Goal: Register for event/course

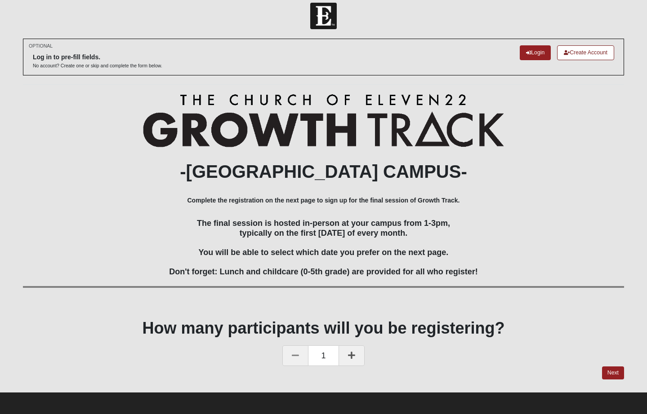
scroll to position [8, 0]
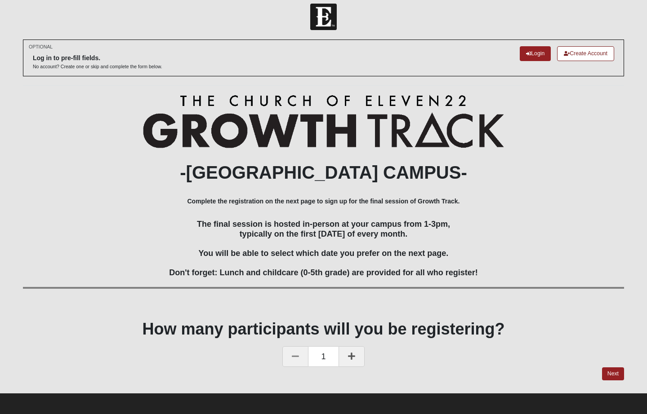
click at [352, 352] on icon at bounding box center [351, 356] width 7 height 8
click at [612, 371] on link "Next" at bounding box center [613, 374] width 22 height 13
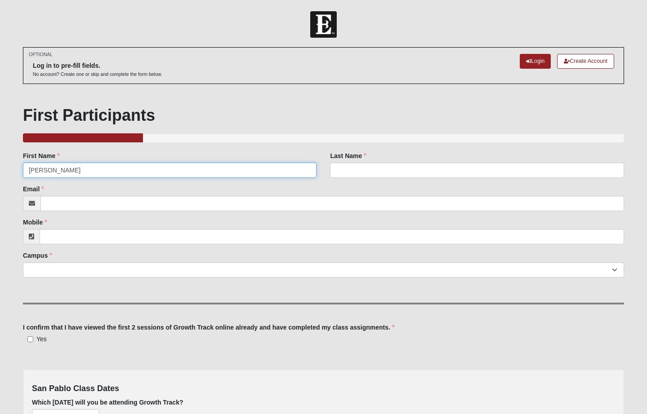
type input "[PERSON_NAME]"
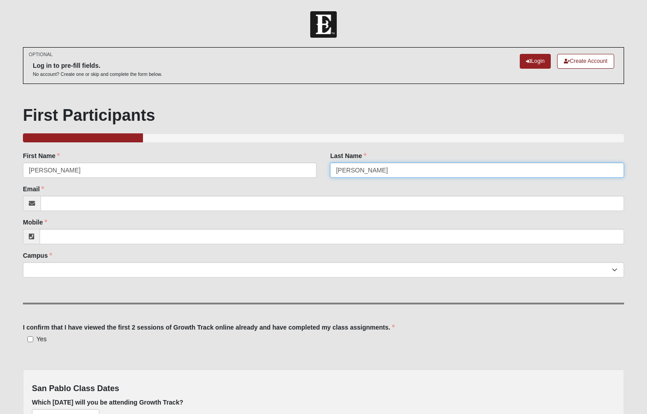
type input "[PERSON_NAME]"
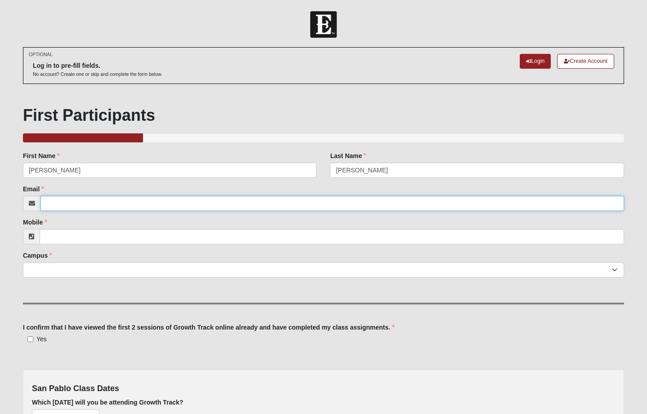
type input "[PERSON_NAME][EMAIL_ADDRESS][DOMAIN_NAME]"
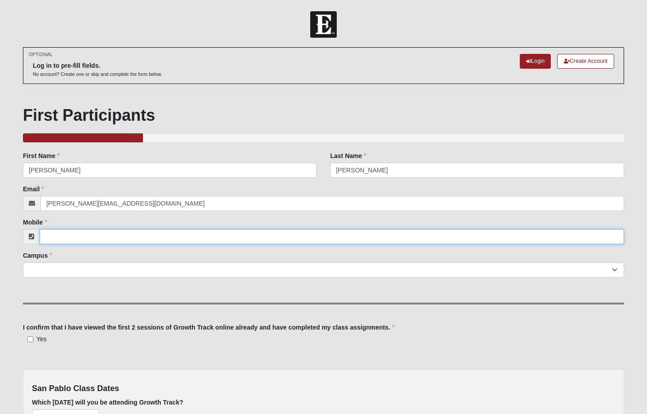
click at [55, 240] on input "Mobile" at bounding box center [332, 236] width 584 height 15
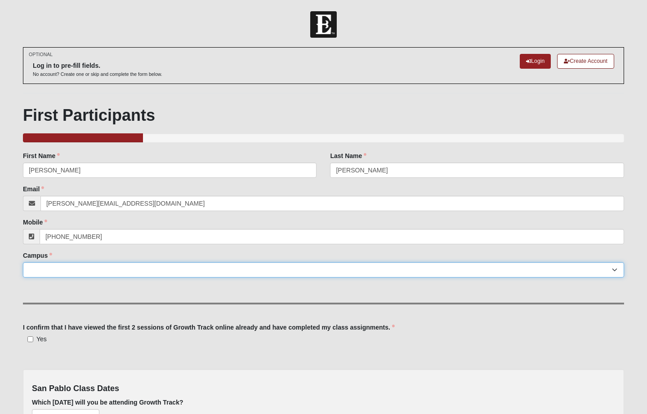
type input "[PHONE_NUMBER]"
select select "3"
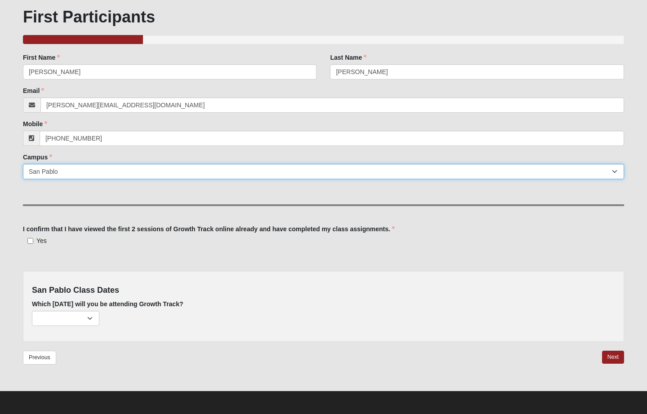
scroll to position [101, 0]
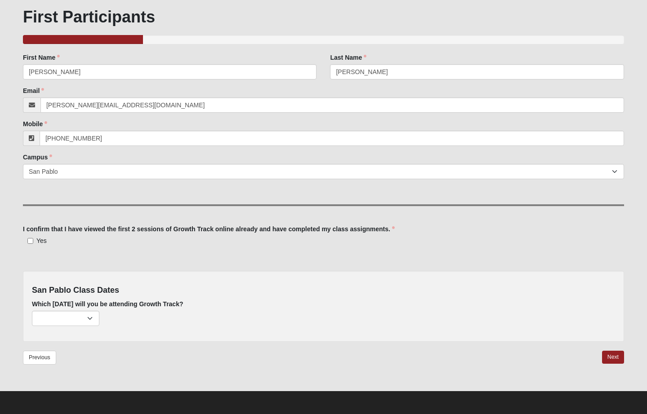
click at [31, 242] on input "Yes" at bounding box center [30, 241] width 6 height 6
checkbox input "true"
select select "715"
click at [615, 357] on link "Next" at bounding box center [613, 357] width 22 height 13
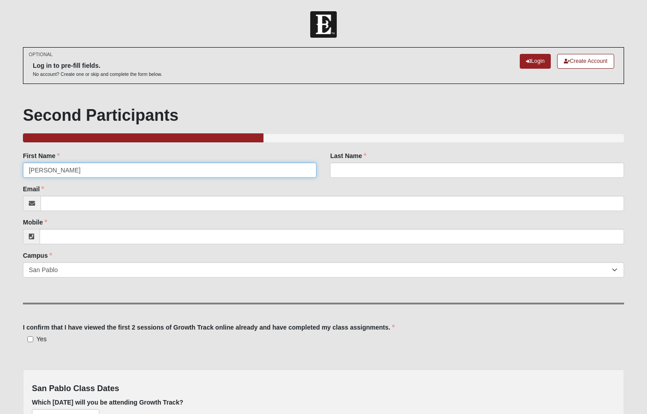
type input "[PERSON_NAME]"
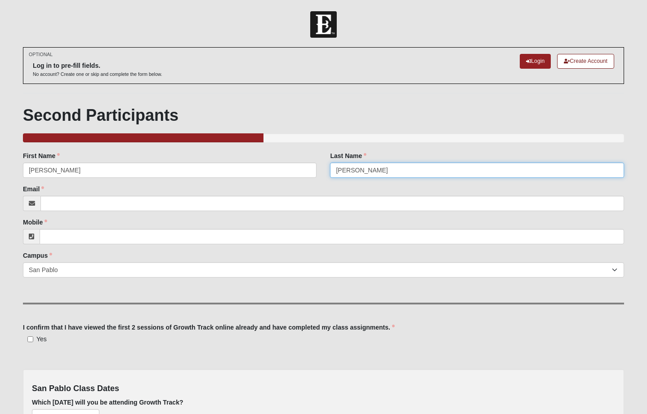
type input "[PERSON_NAME]"
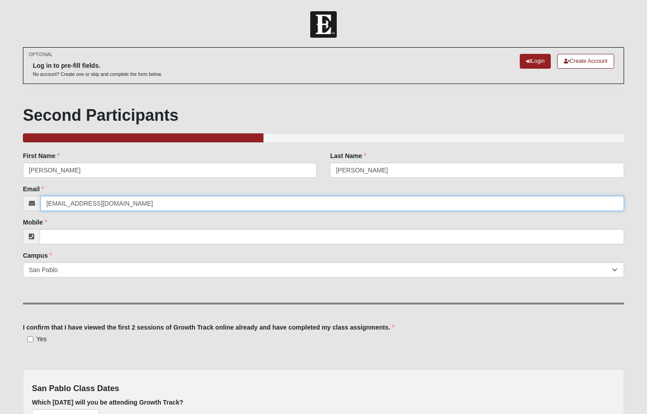
type input "[EMAIL_ADDRESS][DOMAIN_NAME]"
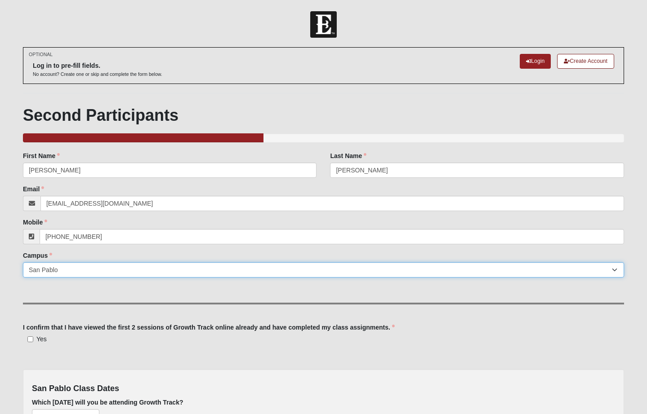
type input "[PHONE_NUMBER]"
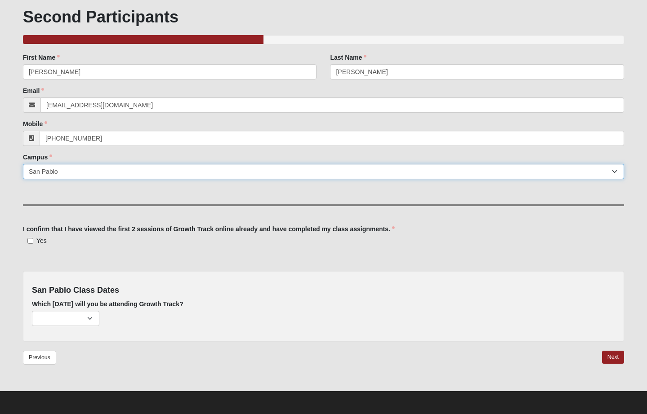
scroll to position [101, 0]
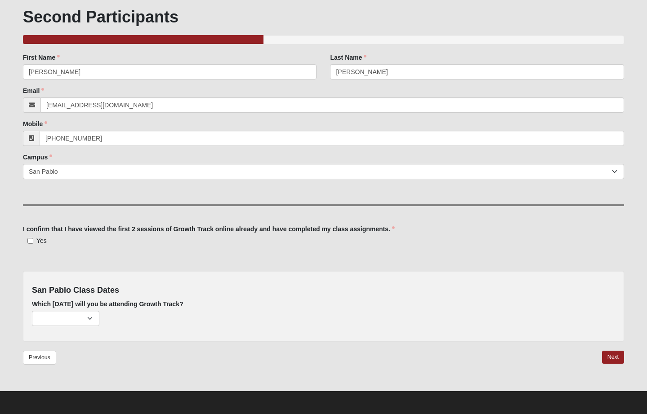
click at [30, 241] on input "Yes" at bounding box center [30, 241] width 6 height 6
checkbox input "true"
select select "715"
click at [608, 359] on link "Next" at bounding box center [613, 357] width 22 height 13
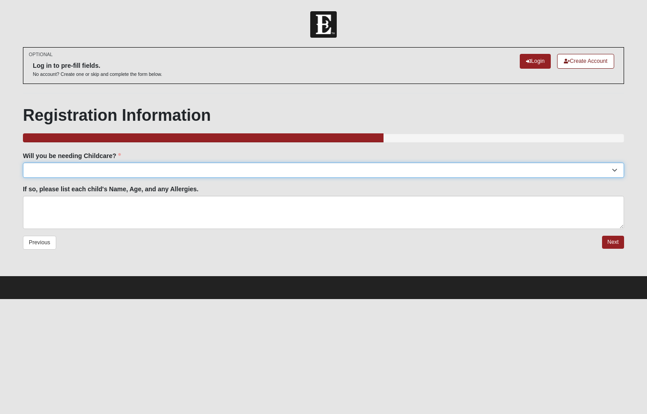
select select "No"
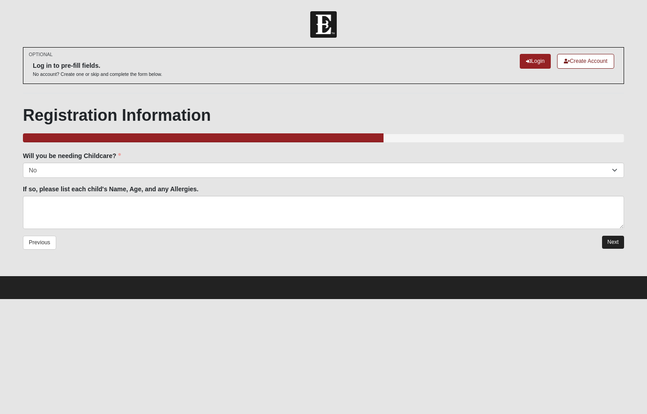
click at [613, 242] on link "Next" at bounding box center [613, 242] width 22 height 13
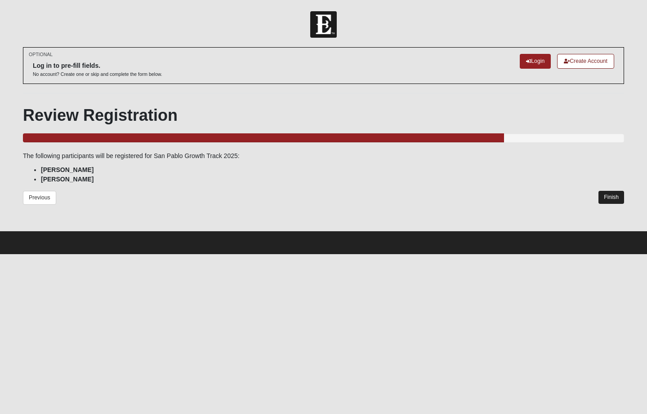
click at [610, 195] on link "Finish" at bounding box center [611, 197] width 26 height 13
